Goal: Task Accomplishment & Management: Use online tool/utility

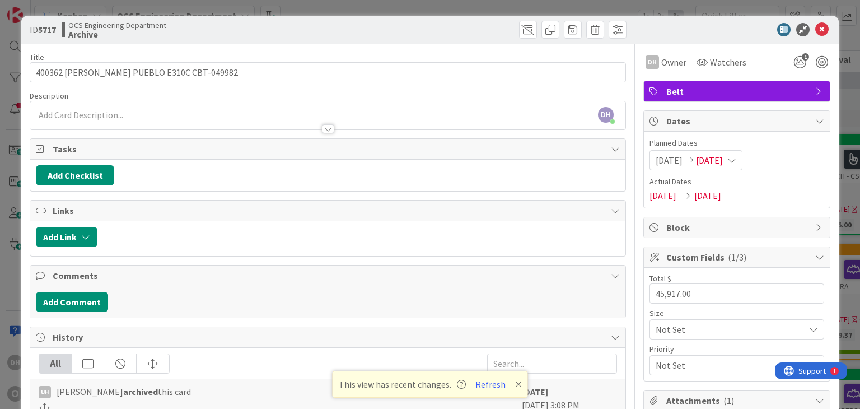
scroll to position [56, 202]
click at [486, 387] on button "Refresh" at bounding box center [490, 384] width 38 height 15
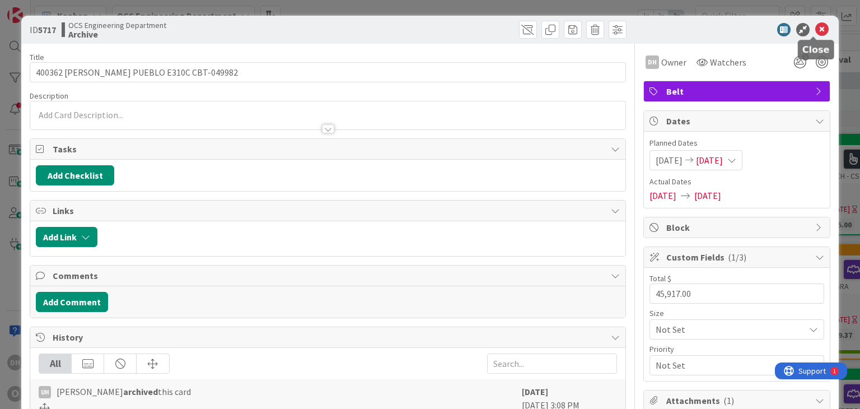
click at [815, 31] on icon at bounding box center [821, 29] width 13 height 13
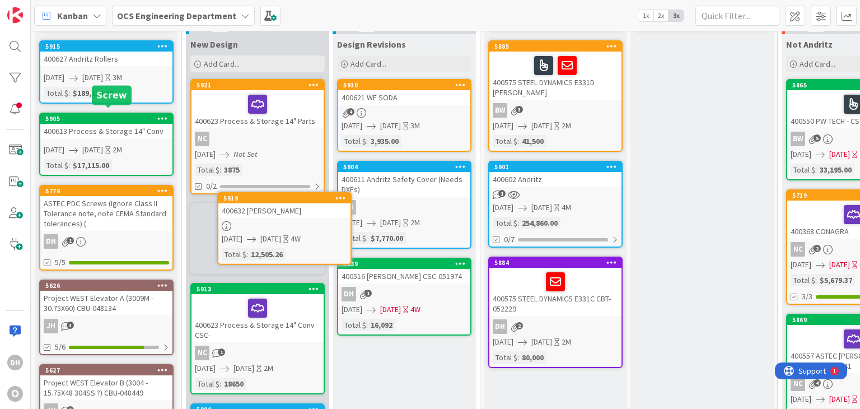
scroll to position [60, 0]
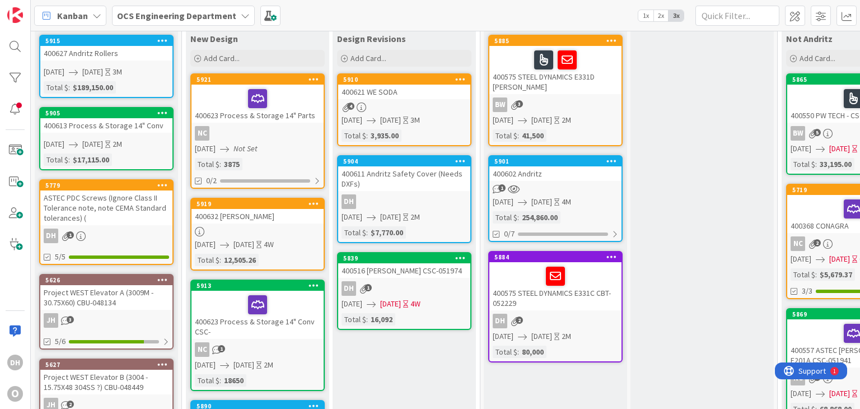
click at [245, 227] on div at bounding box center [257, 232] width 132 height 10
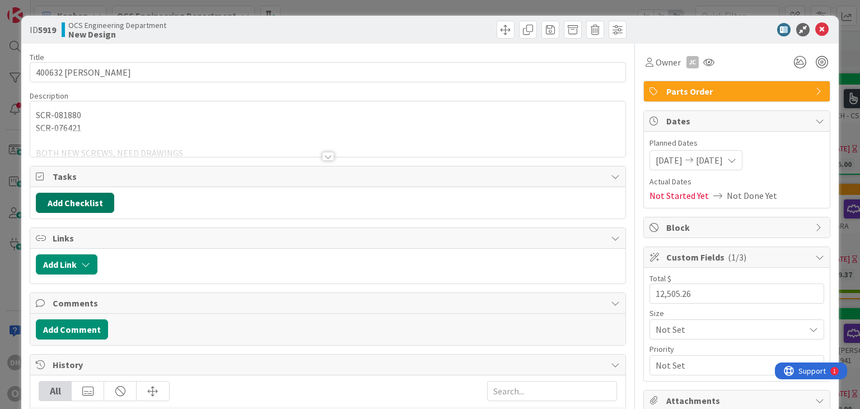
click at [93, 204] on button "Add Checklist" at bounding box center [75, 203] width 78 height 20
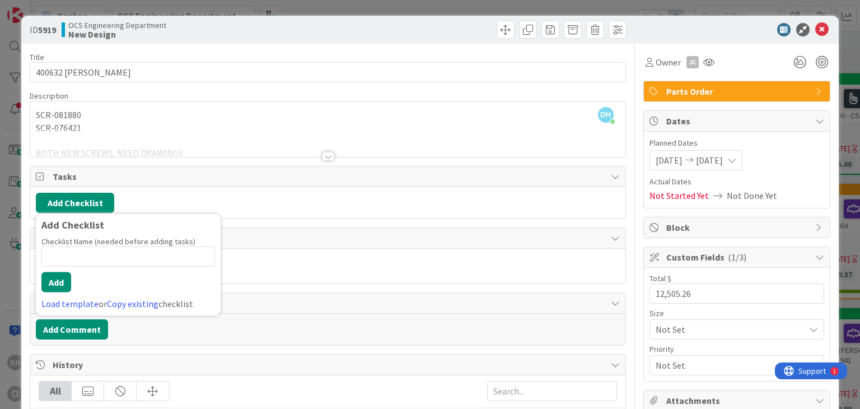
click at [73, 257] on input at bounding box center [128, 256] width 174 height 20
type input "P"
type input "Screws"
click at [55, 276] on button "Add" at bounding box center [56, 282] width 30 height 20
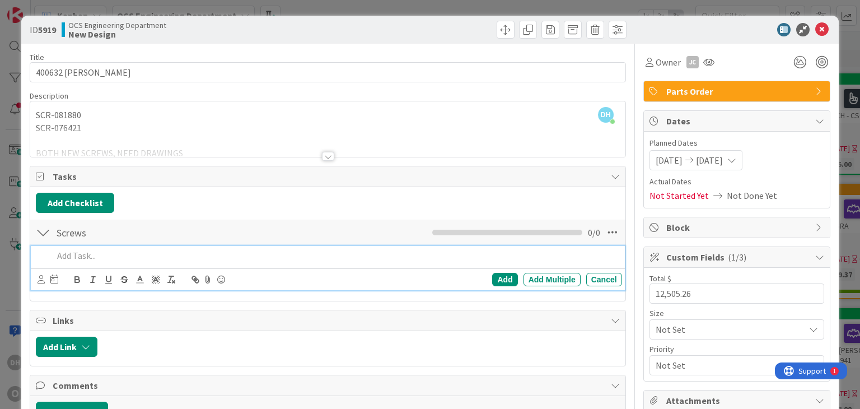
click at [64, 254] on p at bounding box center [335, 255] width 564 height 13
click at [537, 274] on div "Add Multiple" at bounding box center [552, 279] width 57 height 13
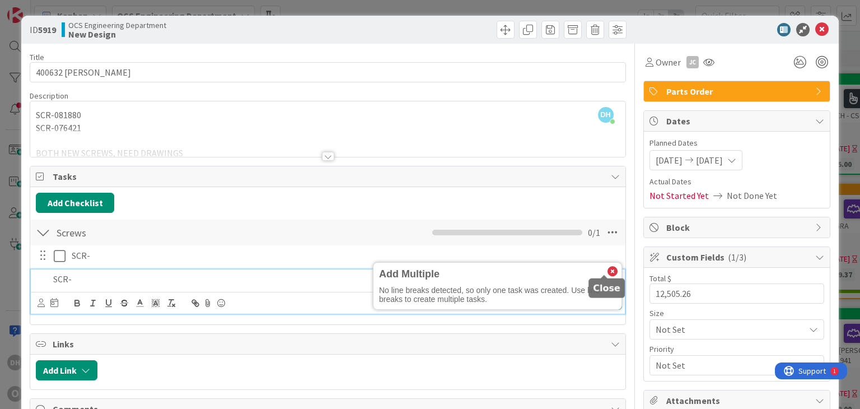
click at [608, 269] on icon at bounding box center [613, 272] width 10 height 10
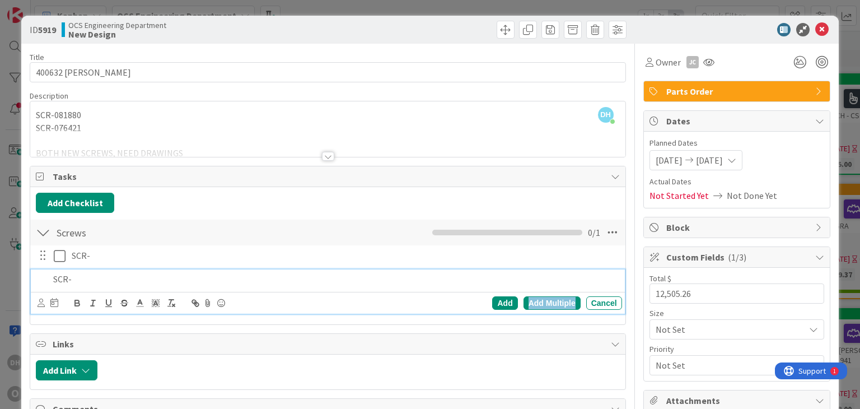
click at [554, 302] on div "Add Multiple" at bounding box center [552, 302] width 57 height 13
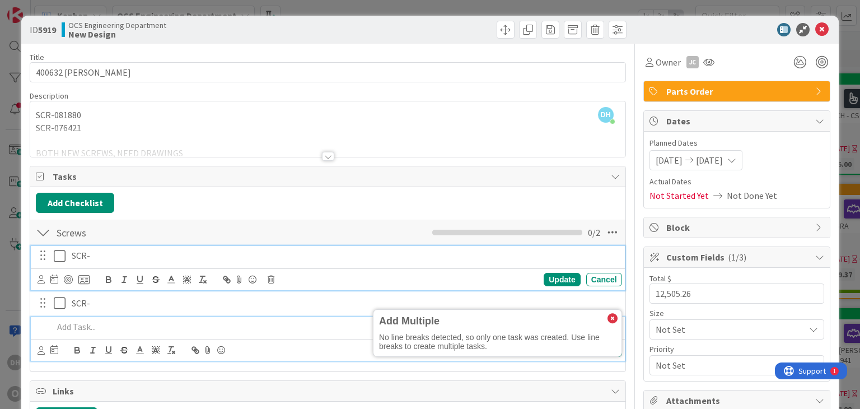
click at [103, 256] on p "SCR-" at bounding box center [345, 255] width 546 height 13
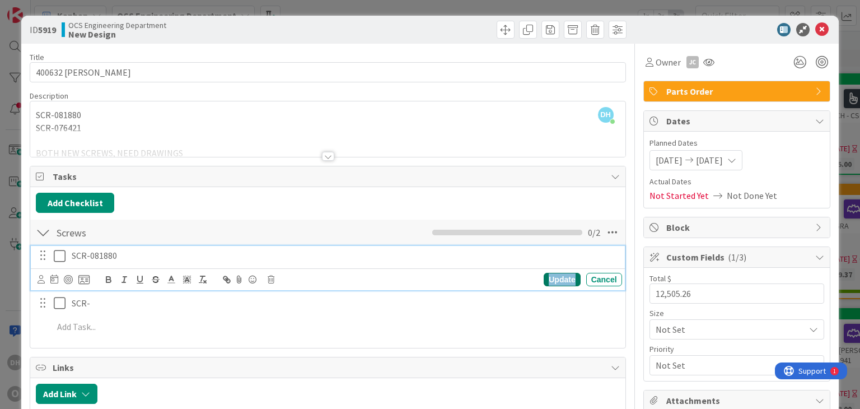
click at [544, 280] on div "Update" at bounding box center [562, 279] width 36 height 13
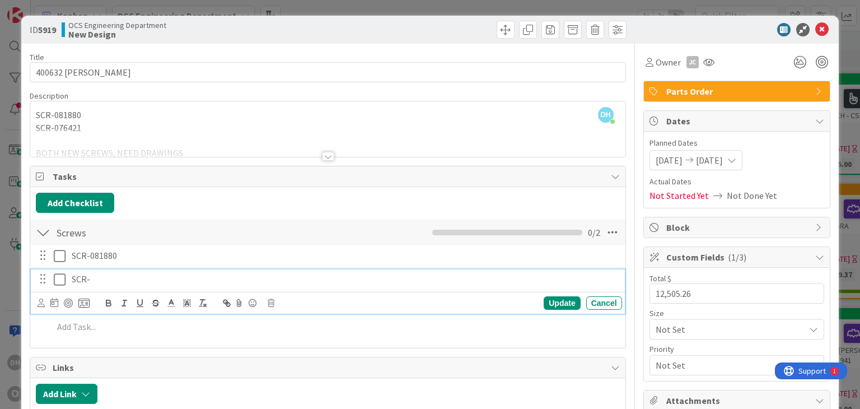
click at [122, 277] on p "SCR-" at bounding box center [345, 279] width 546 height 13
click at [556, 303] on div "Update" at bounding box center [562, 302] width 36 height 13
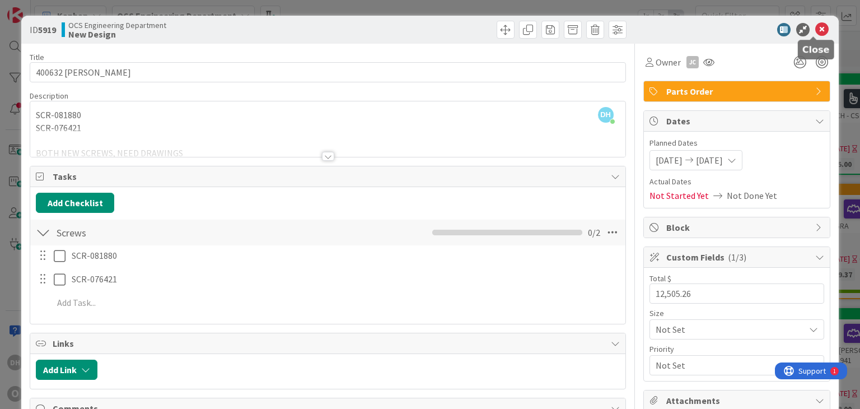
click at [815, 27] on icon at bounding box center [821, 29] width 13 height 13
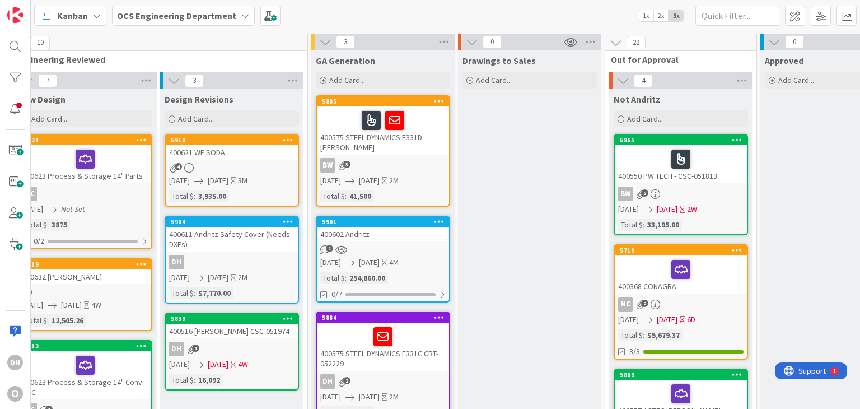
scroll to position [0, 44]
